Goal: Task Accomplishment & Management: Use online tool/utility

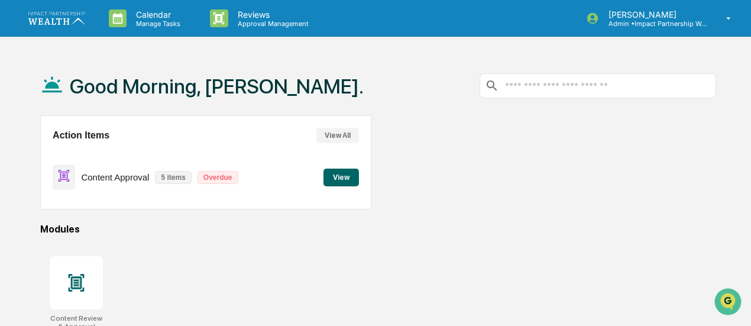
click at [342, 173] on button "View" at bounding box center [340, 177] width 35 height 18
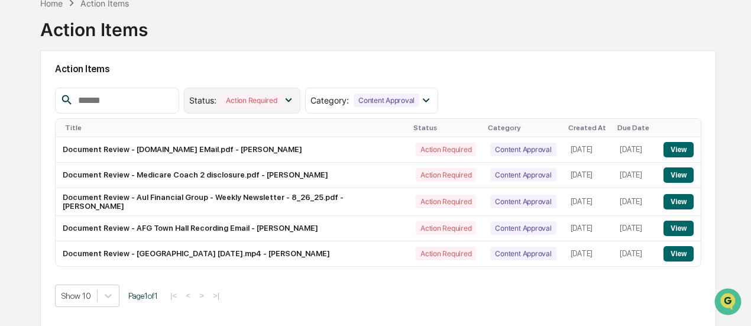
scroll to position [104, 0]
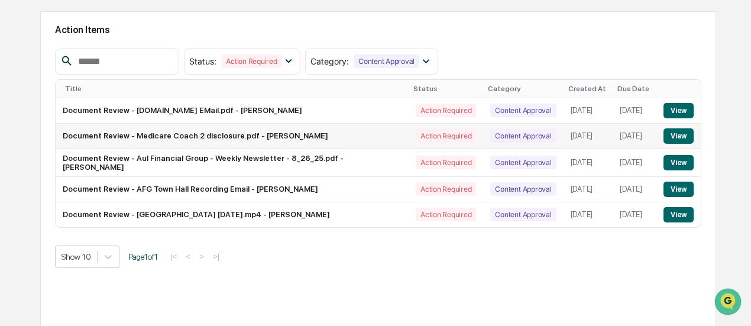
click at [678, 133] on button "View" at bounding box center [678, 135] width 30 height 15
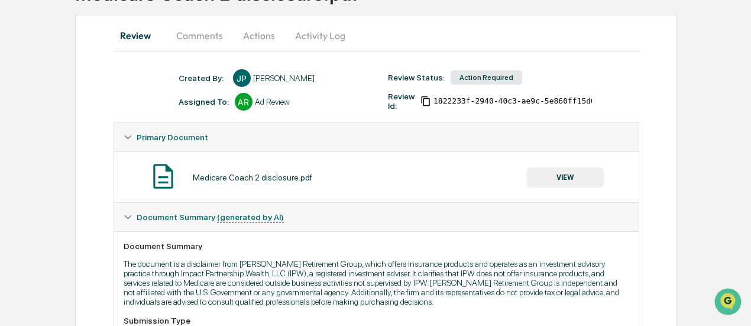
scroll to position [101, 0]
click at [205, 35] on button "Comments" at bounding box center [200, 35] width 66 height 28
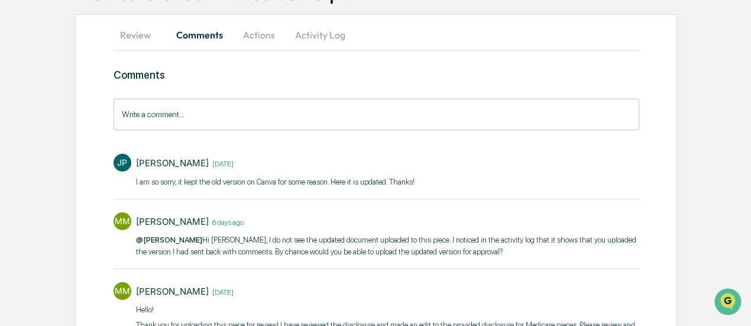
click at [147, 36] on button "Review" at bounding box center [139, 35] width 53 height 28
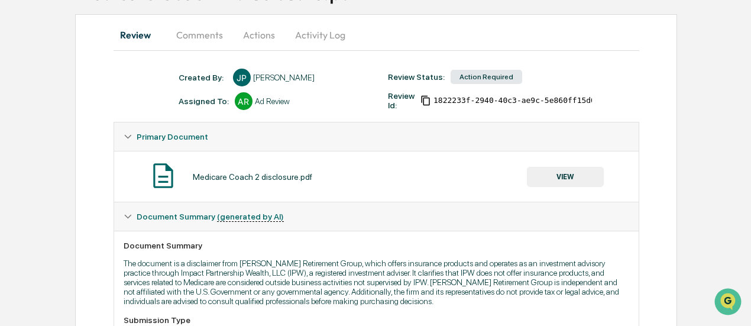
click at [554, 174] on button "VIEW" at bounding box center [565, 177] width 77 height 20
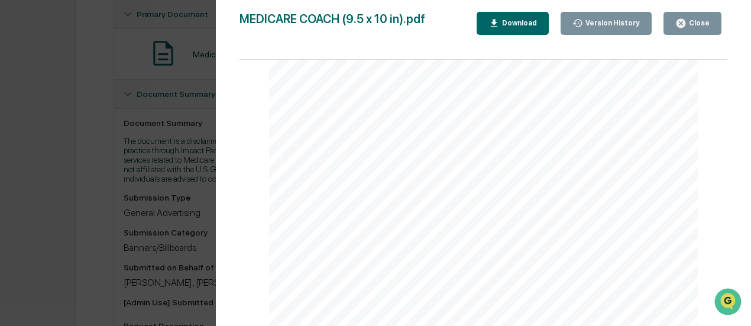
scroll to position [225, 0]
click at [696, 24] on div "Close" at bounding box center [697, 23] width 23 height 8
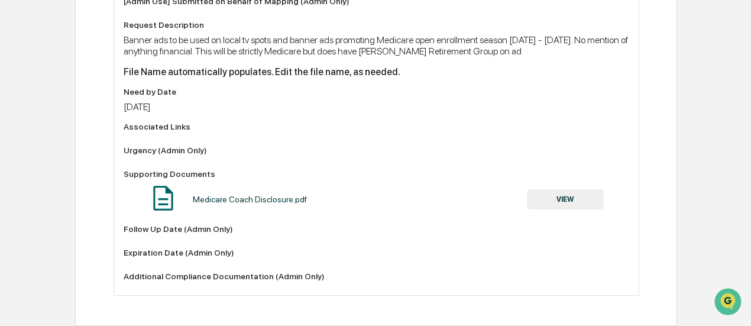
scroll to position [497, 0]
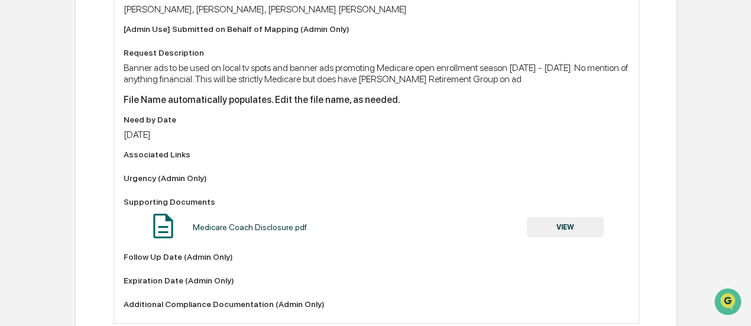
click at [549, 237] on button "VIEW" at bounding box center [565, 227] width 77 height 20
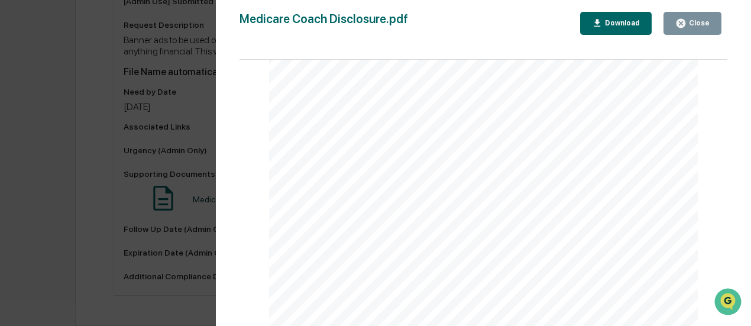
scroll to position [532, 0]
click at [679, 27] on icon "button" at bounding box center [680, 23] width 11 height 11
